Goal: Transaction & Acquisition: Subscribe to service/newsletter

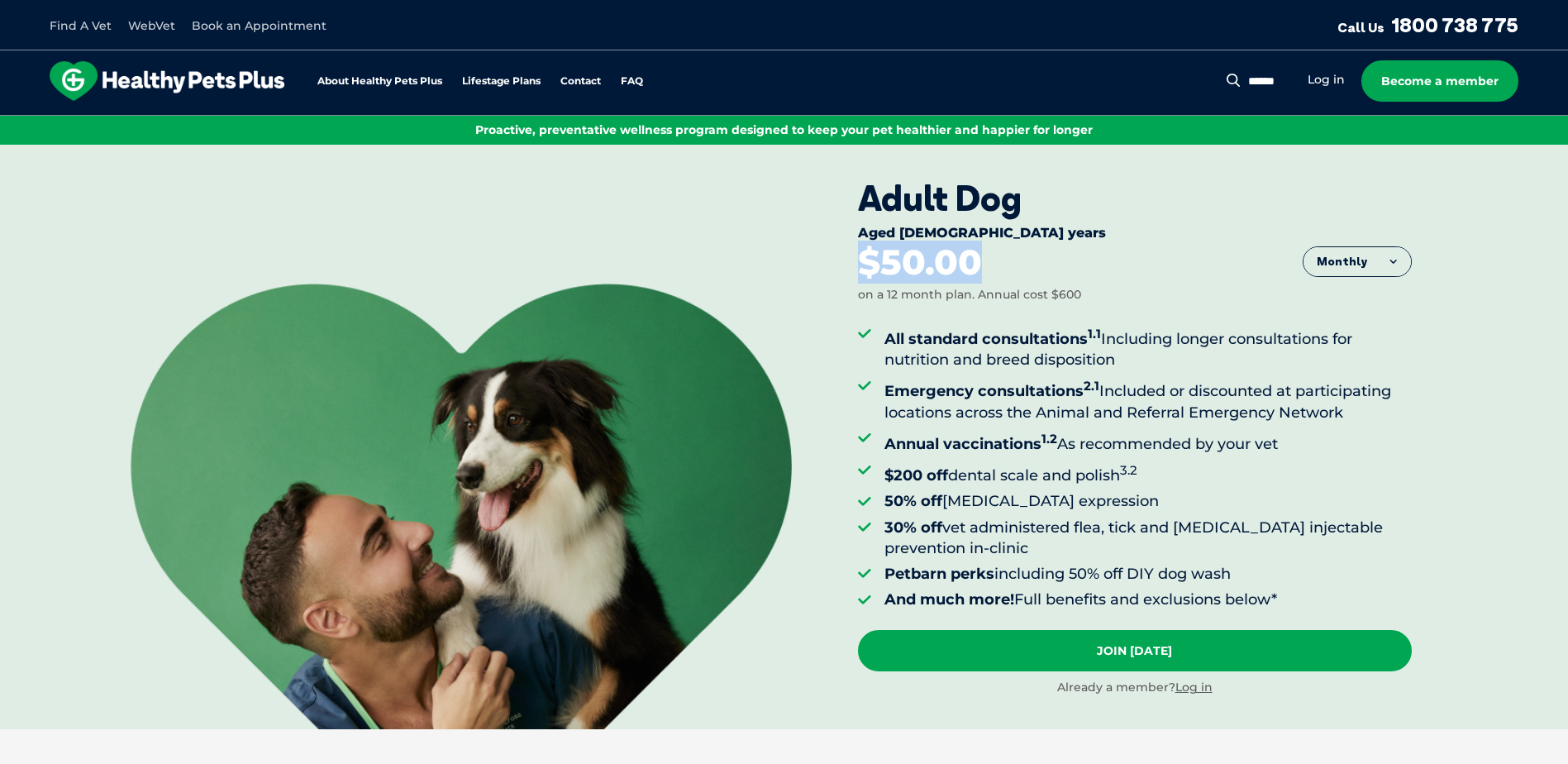
drag, startPoint x: 860, startPoint y: 271, endPoint x: 993, endPoint y: 273, distance: 133.0
click at [993, 273] on div "$50.00 on a 12 month plan. Annual cost $600" at bounding box center [1135, 273] width 554 height 59
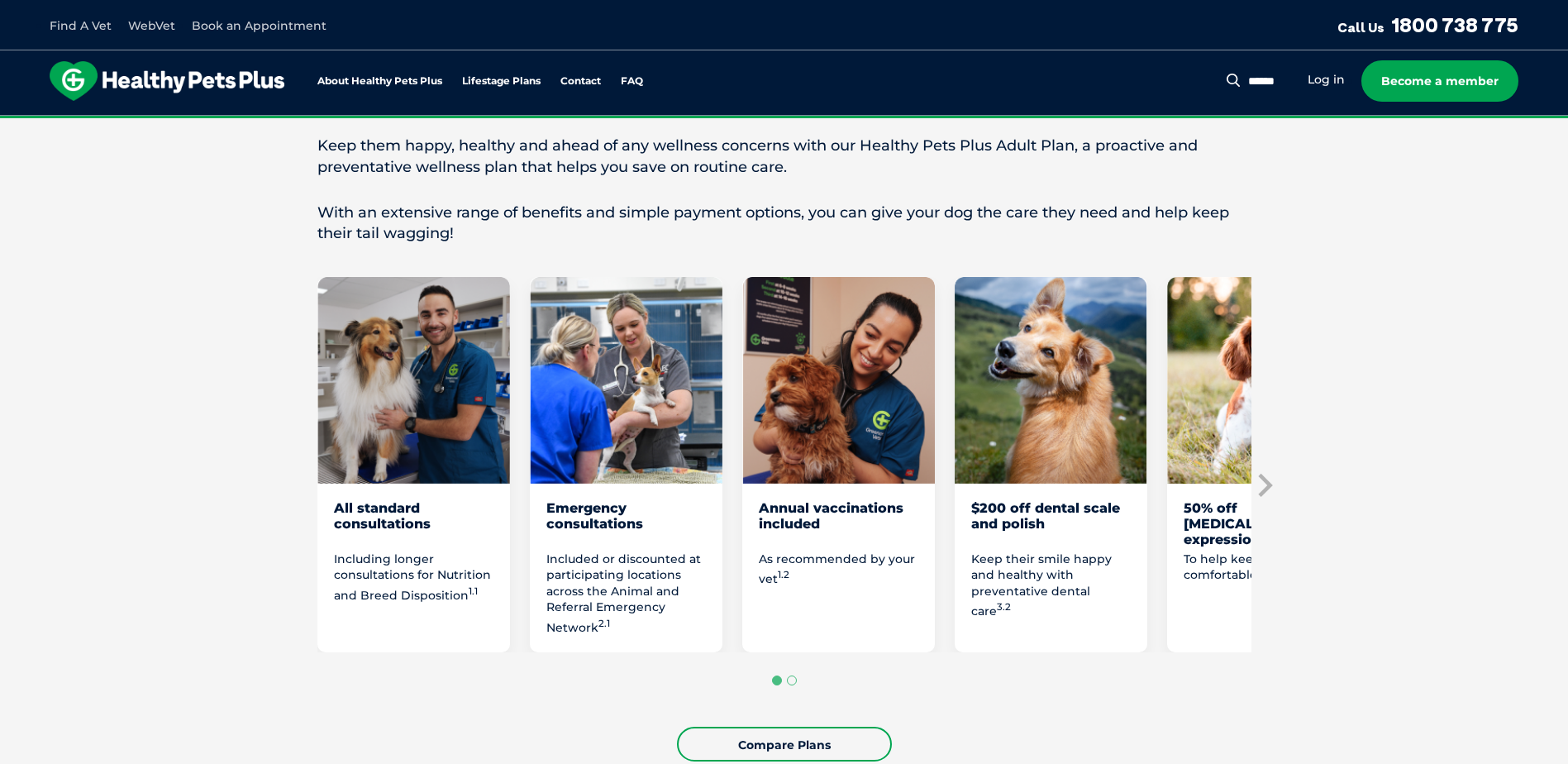
scroll to position [744, 0]
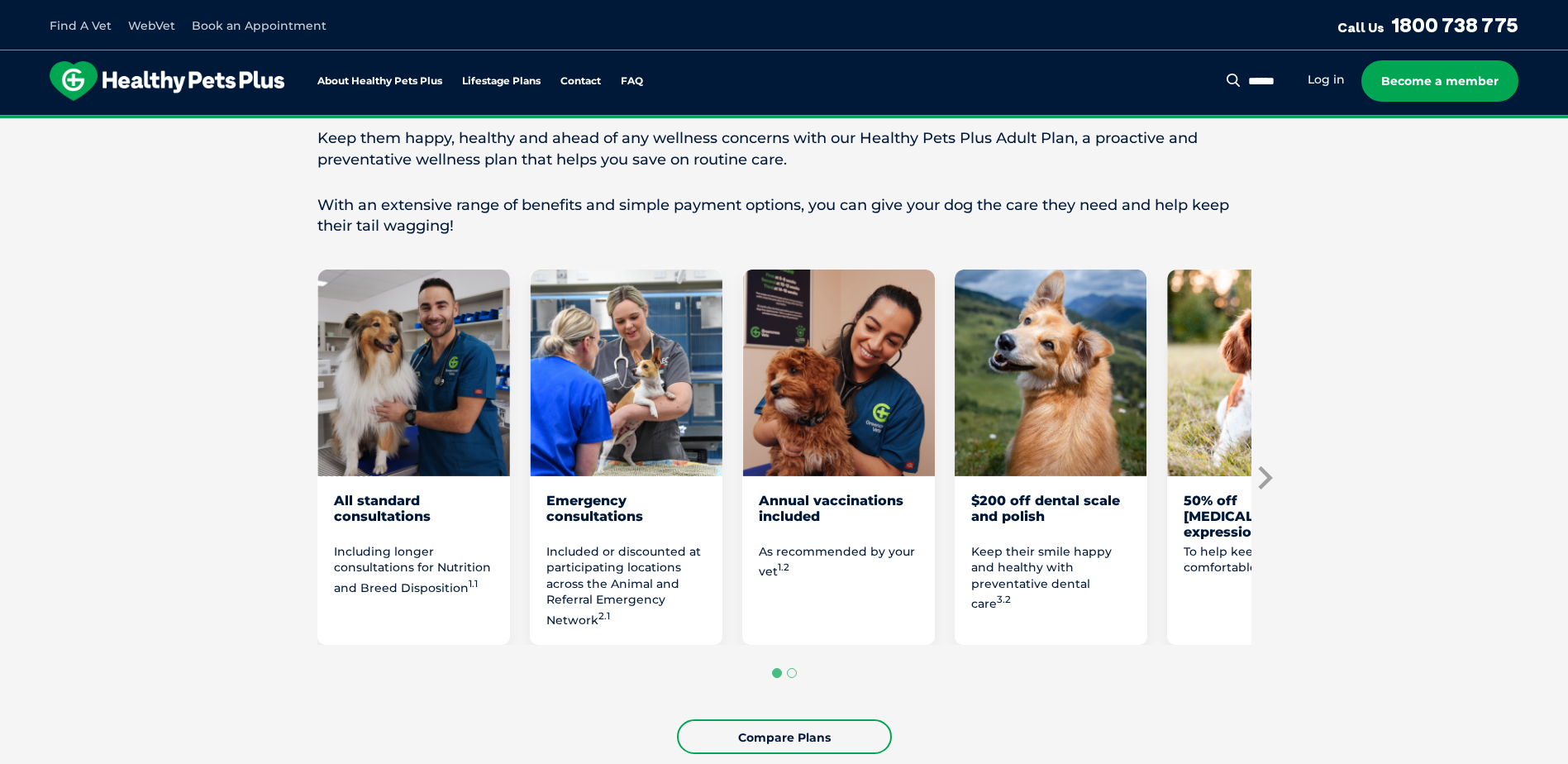
click at [1267, 477] on icon "Next slide" at bounding box center [1266, 478] width 14 height 24
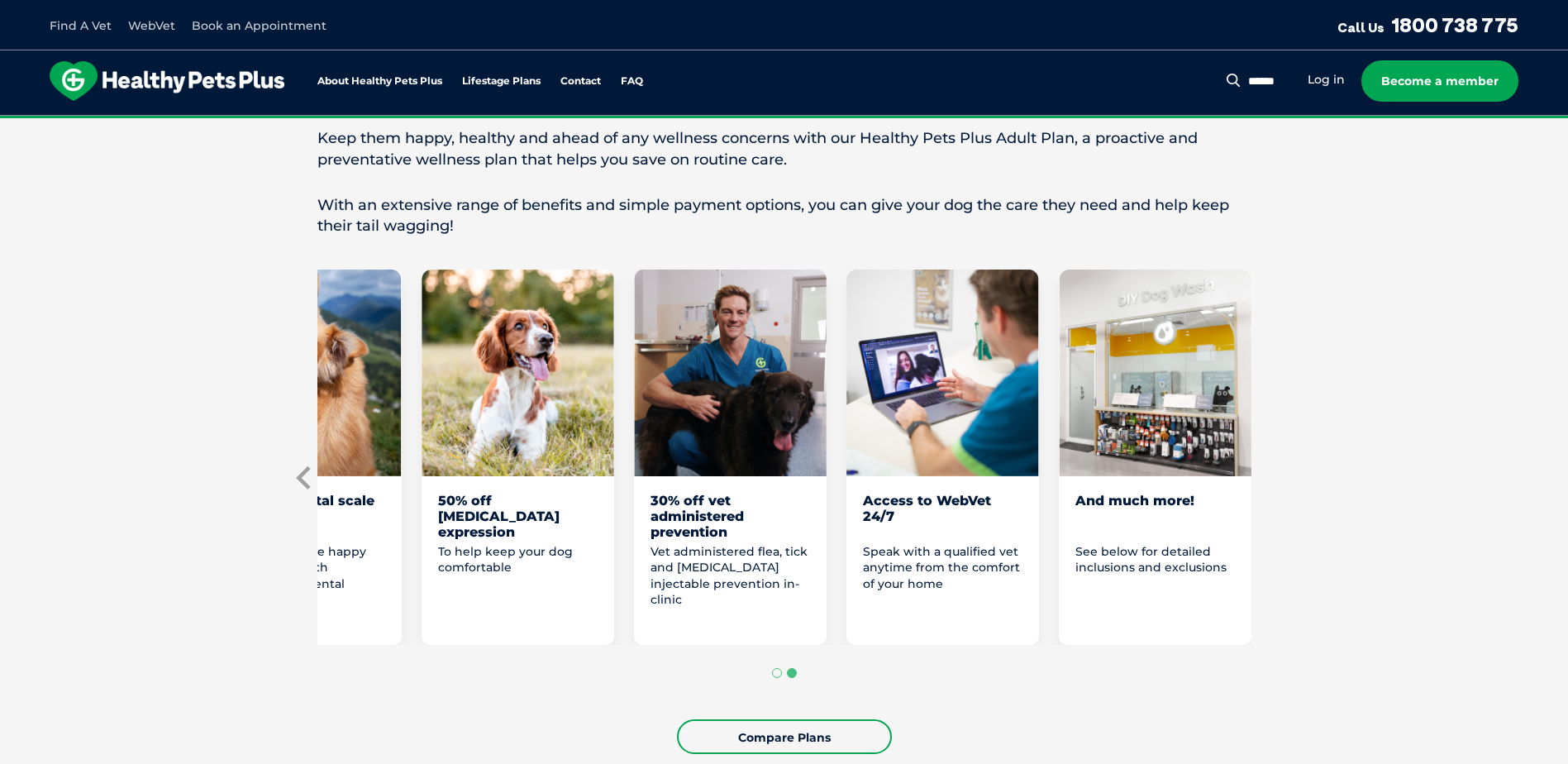
click at [304, 473] on icon "Previous slide" at bounding box center [303, 478] width 14 height 24
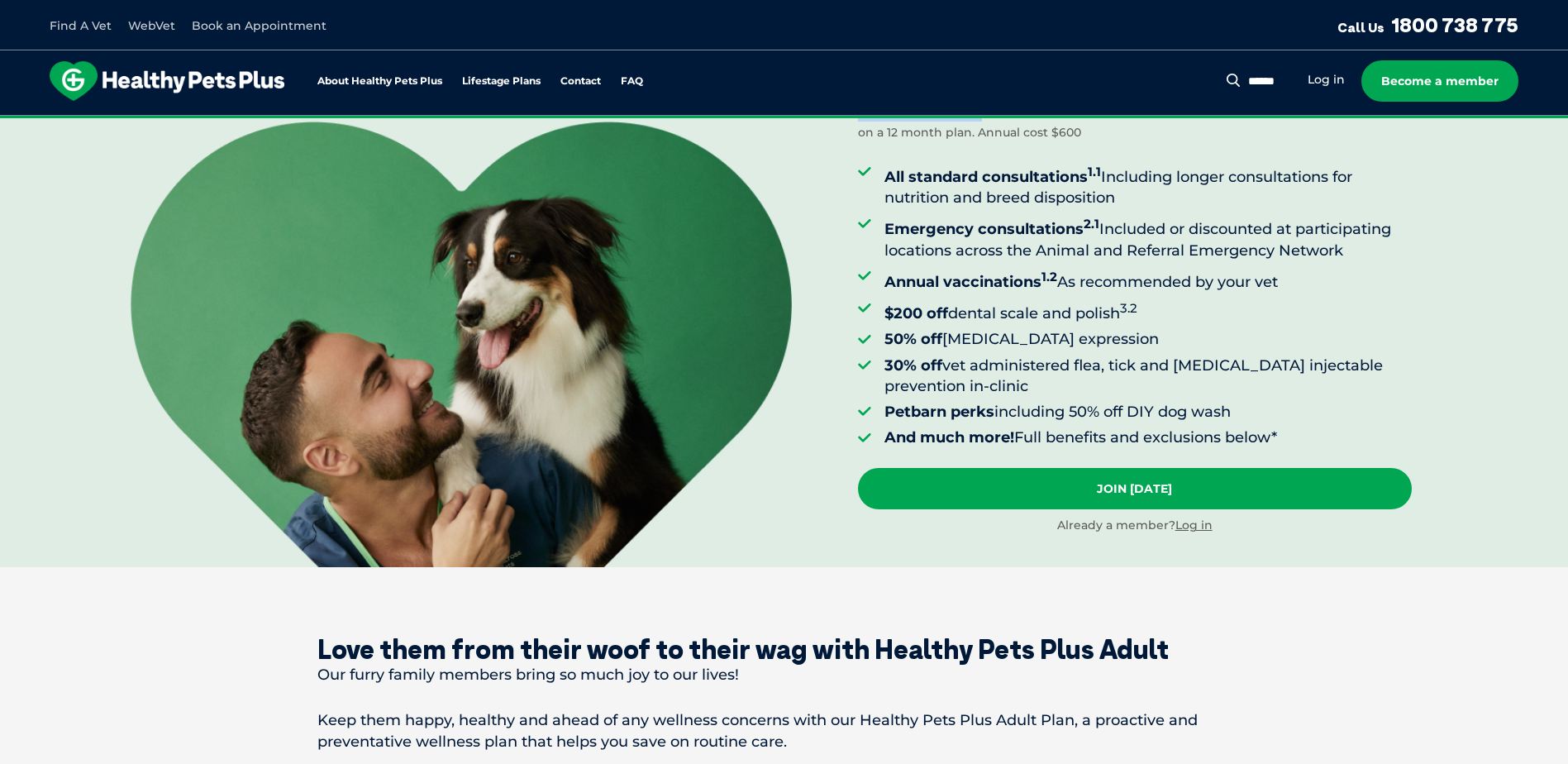
scroll to position [82, 0]
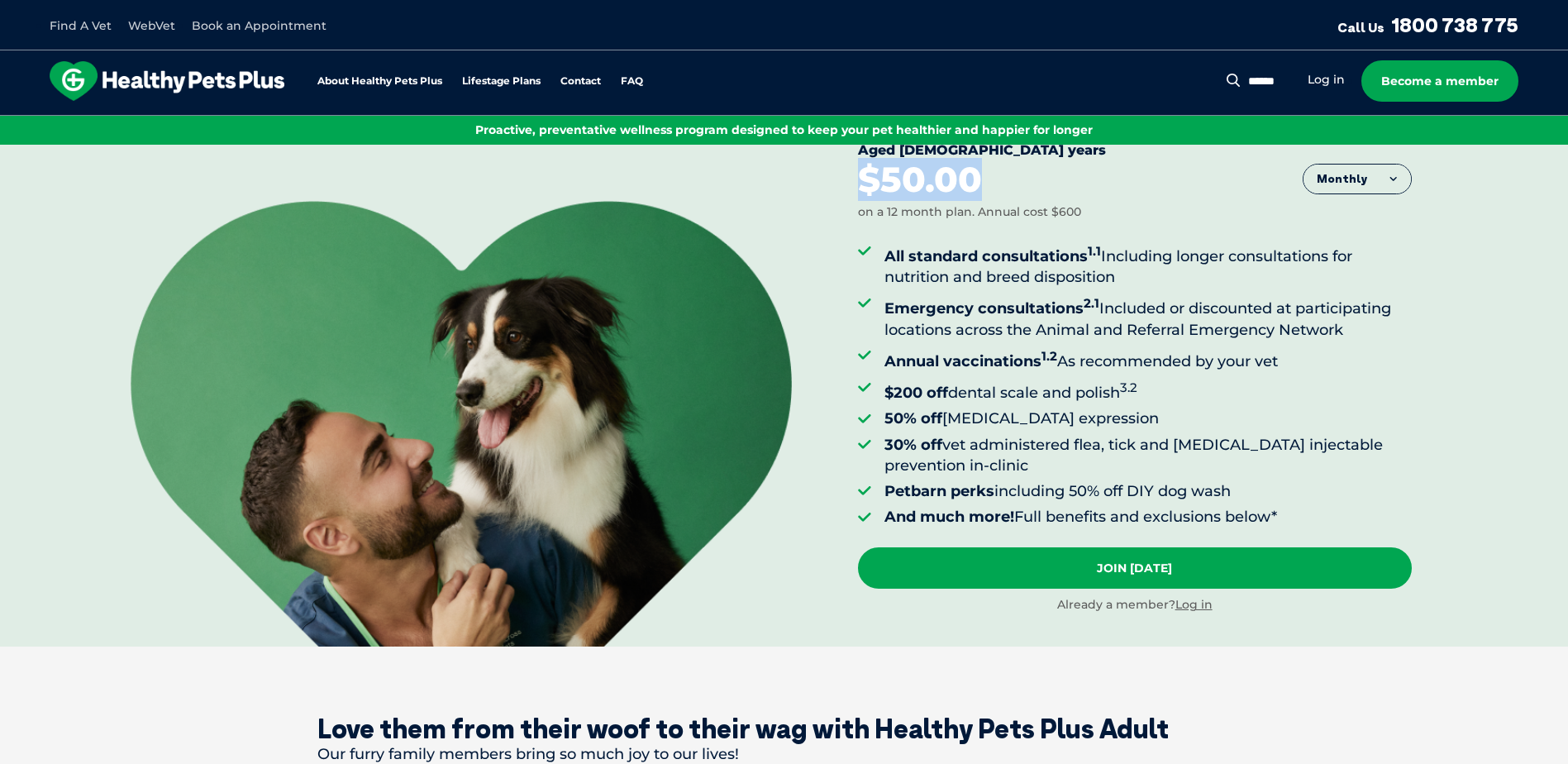
click at [1359, 189] on button "Monthly" at bounding box center [1357, 179] width 108 height 30
click at [1362, 216] on li "Fortnightly" at bounding box center [1357, 215] width 108 height 42
click at [1362, 177] on button "Fortnightly" at bounding box center [1353, 179] width 117 height 30
click at [1353, 305] on li "Yearly" at bounding box center [1353, 306] width 117 height 41
click at [1347, 186] on button "Yearly" at bounding box center [1357, 179] width 108 height 30
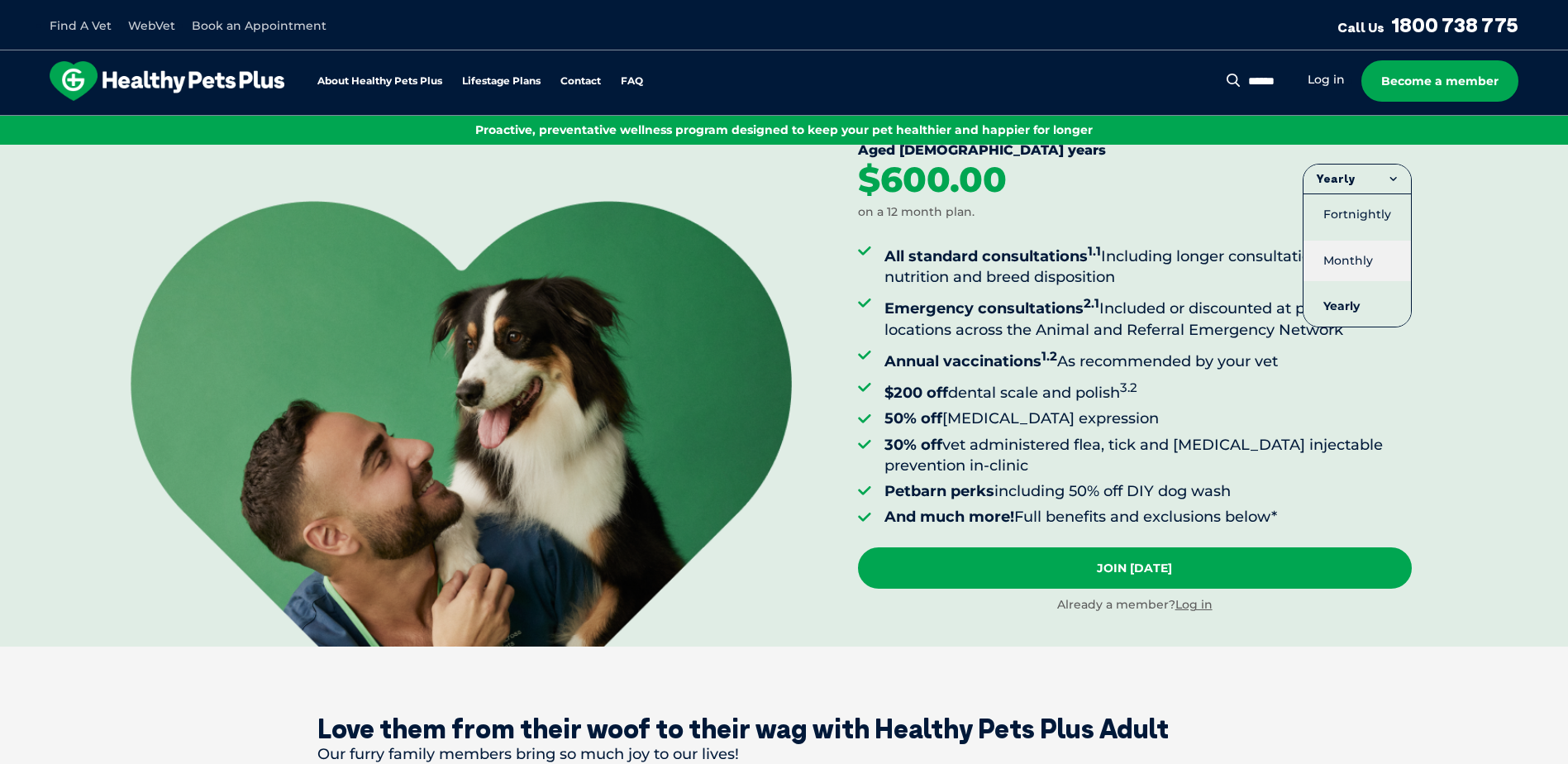
click at [1344, 260] on li "Monthly" at bounding box center [1357, 261] width 108 height 41
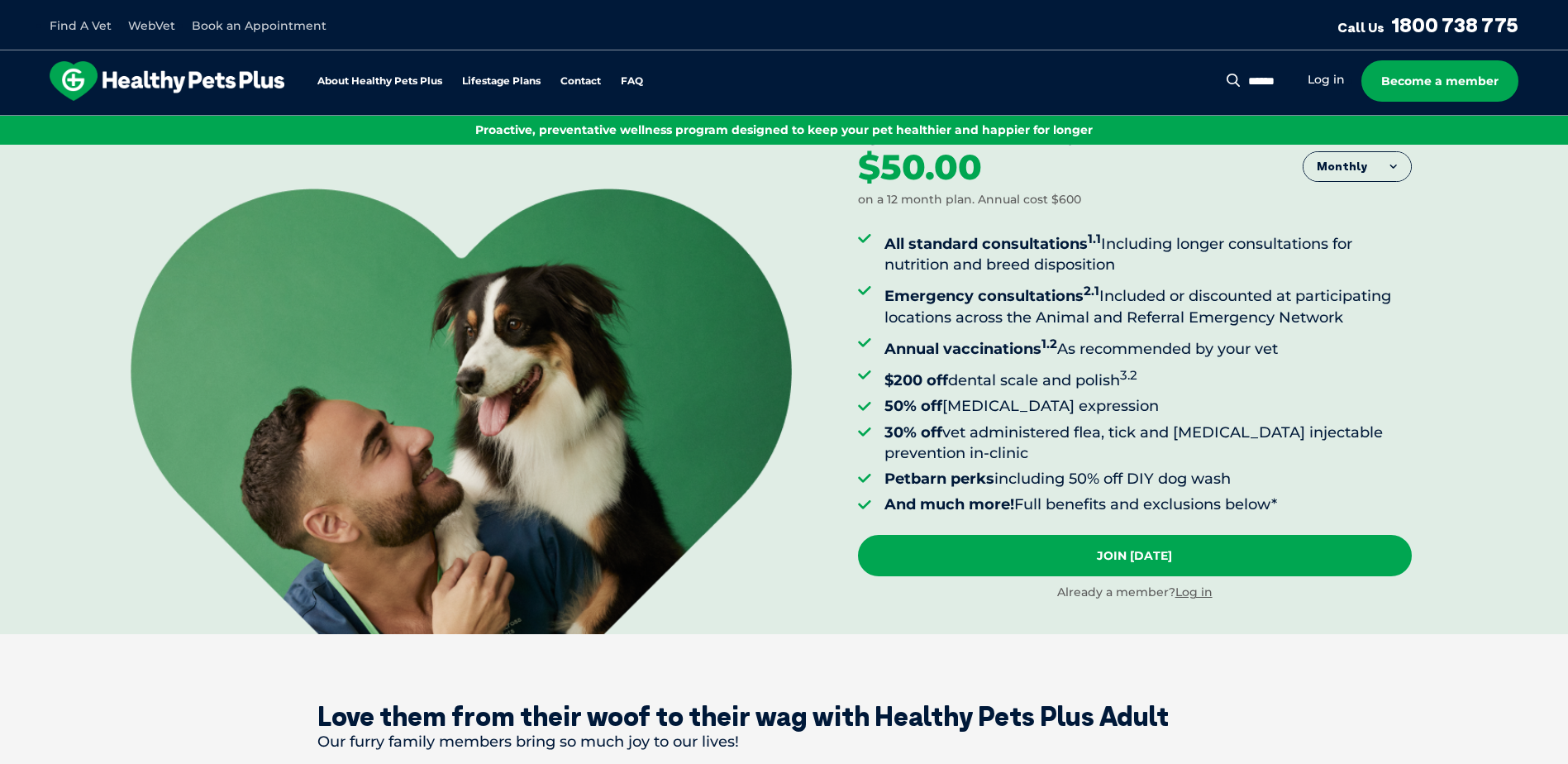
scroll to position [0, 0]
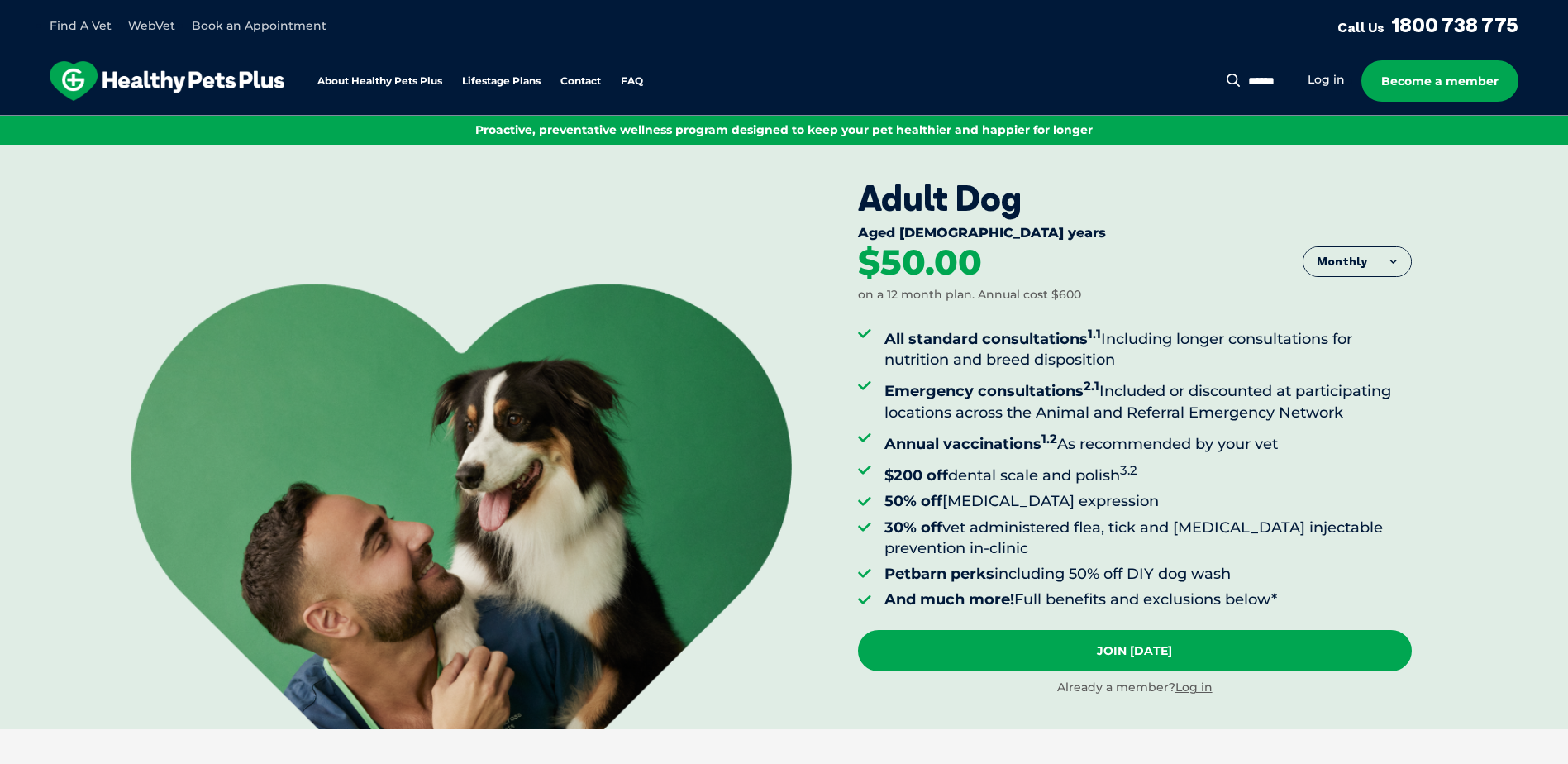
drag, startPoint x: 886, startPoint y: 573, endPoint x: 1245, endPoint y: 574, distance: 359.0
click at [1245, 574] on li "Petbarn perks including 50% off DIY dog wash" at bounding box center [1148, 574] width 528 height 21
click at [909, 559] on ul "All standard consultations 1.1 Including longer consultations for nutrition and…" at bounding box center [1135, 466] width 554 height 287
click at [910, 567] on strong "Petbarn perks" at bounding box center [939, 574] width 110 height 18
